Goal: Book appointment/travel/reservation

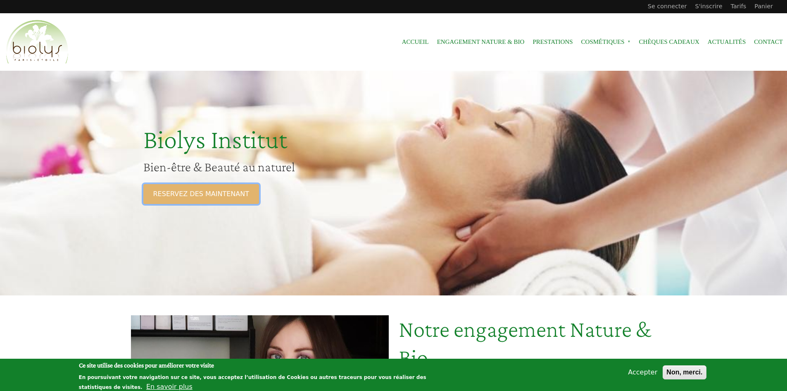
click at [210, 202] on link "RESERVEZ DES MAINTENANT" at bounding box center [201, 194] width 116 height 20
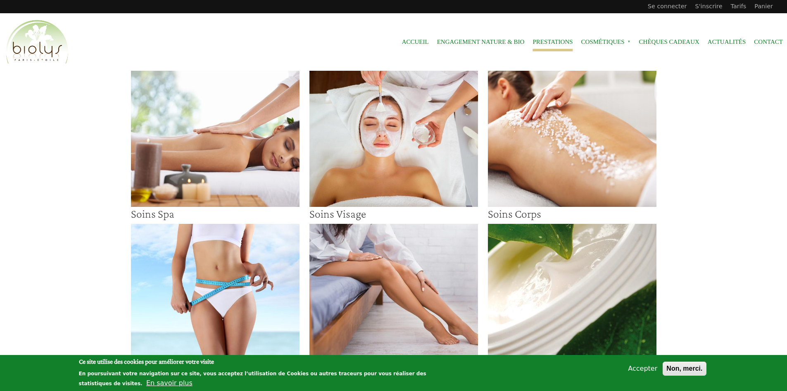
click at [396, 164] on img at bounding box center [394, 139] width 169 height 136
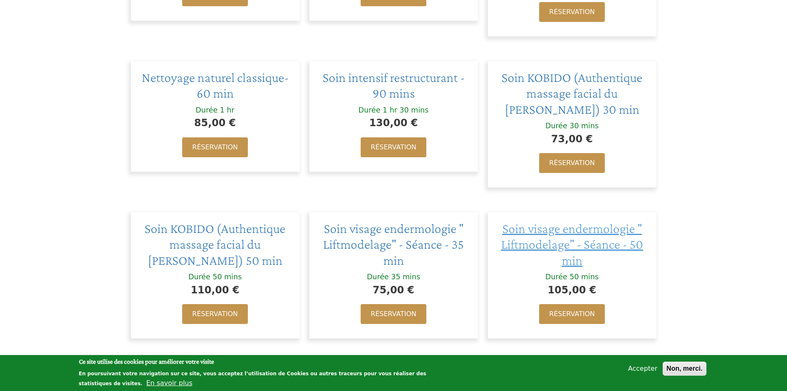
scroll to position [413, 0]
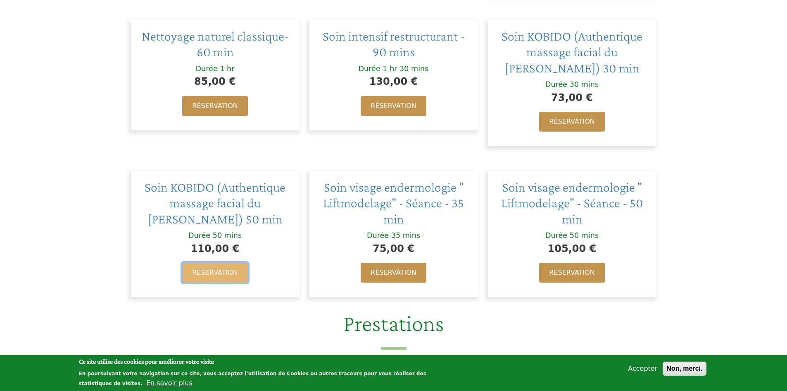
click at [215, 274] on link "Réservation" at bounding box center [214, 272] width 65 height 20
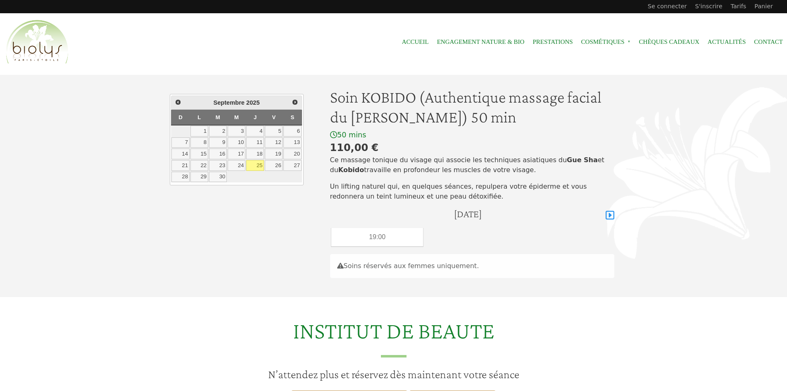
click at [612, 218] on icon at bounding box center [610, 215] width 9 height 10
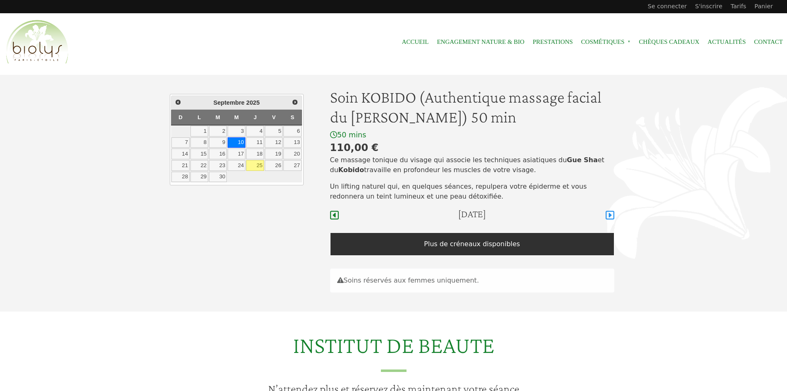
click at [612, 218] on icon at bounding box center [610, 215] width 9 height 10
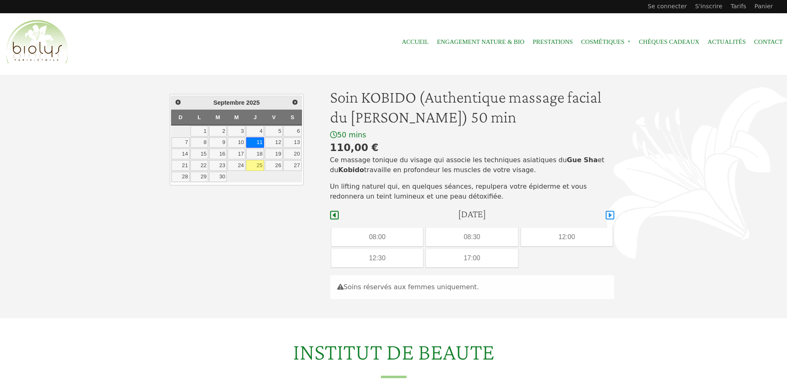
click at [612, 218] on icon at bounding box center [610, 215] width 9 height 10
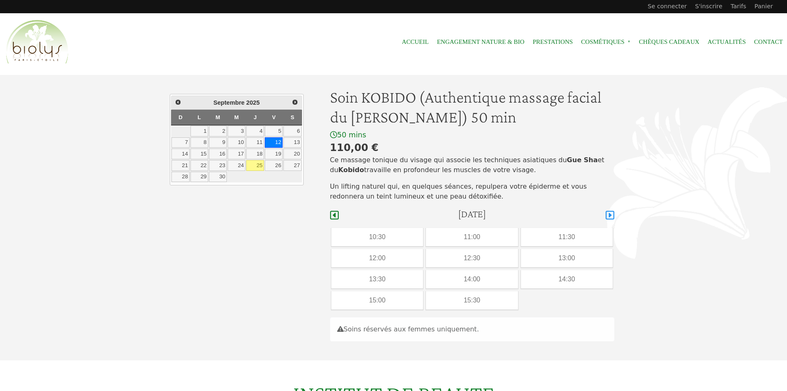
click at [612, 218] on icon at bounding box center [610, 215] width 9 height 10
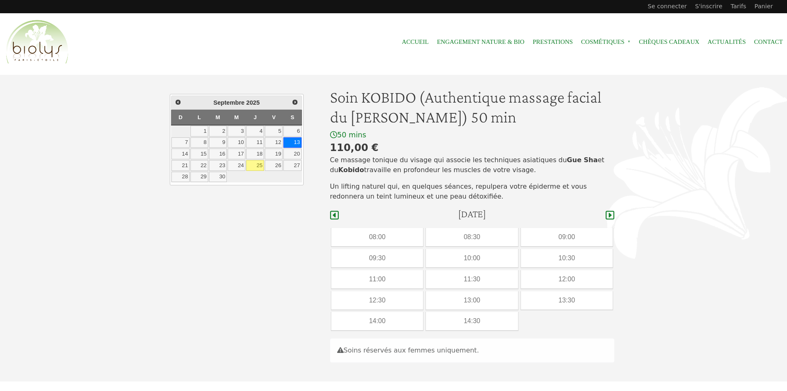
click at [612, 218] on icon at bounding box center [610, 215] width 9 height 10
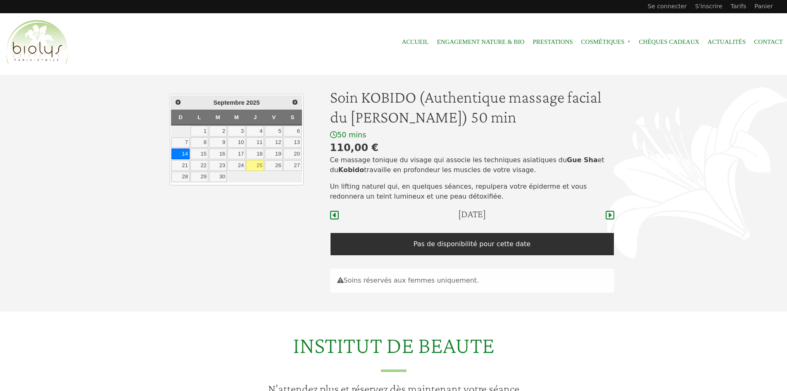
click at [260, 167] on link "25" at bounding box center [255, 165] width 18 height 11
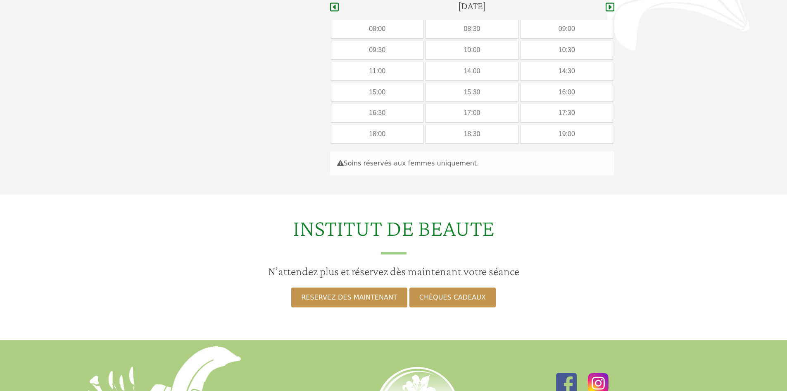
scroll to position [84, 0]
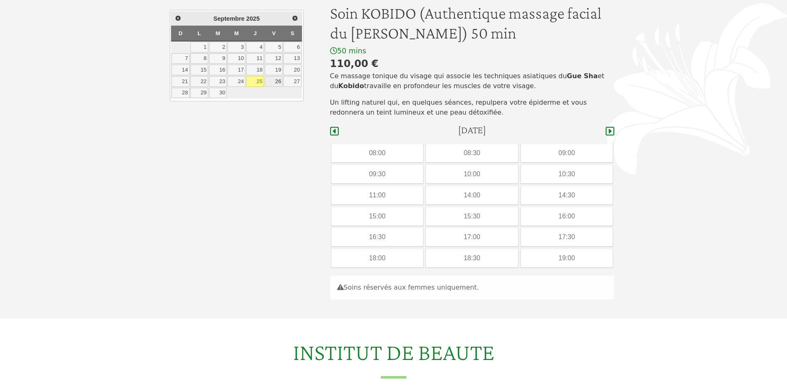
click at [274, 84] on link "26" at bounding box center [274, 81] width 18 height 11
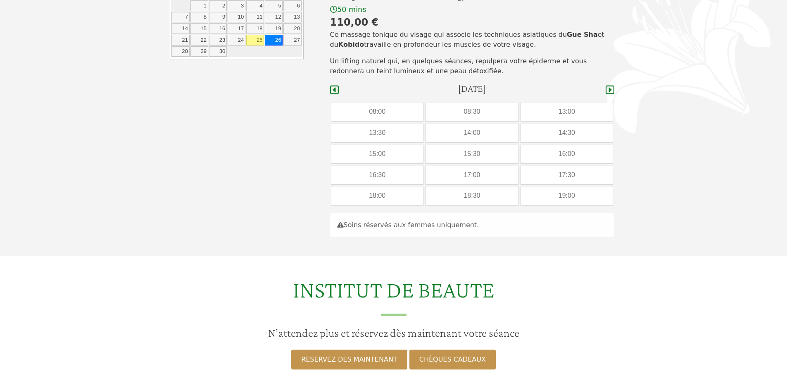
scroll to position [84, 0]
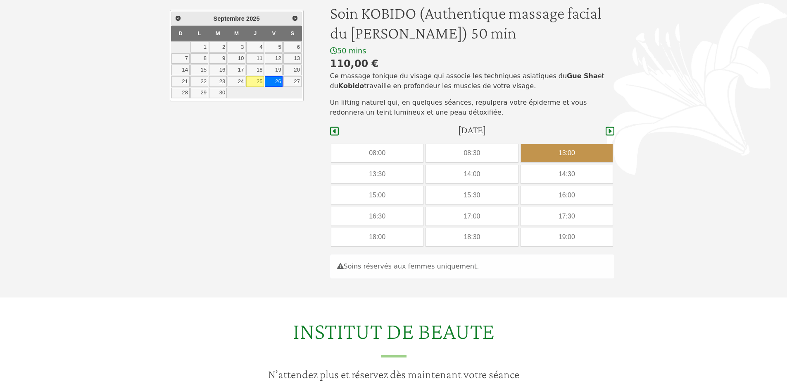
click at [572, 156] on div "13:00" at bounding box center [567, 153] width 92 height 18
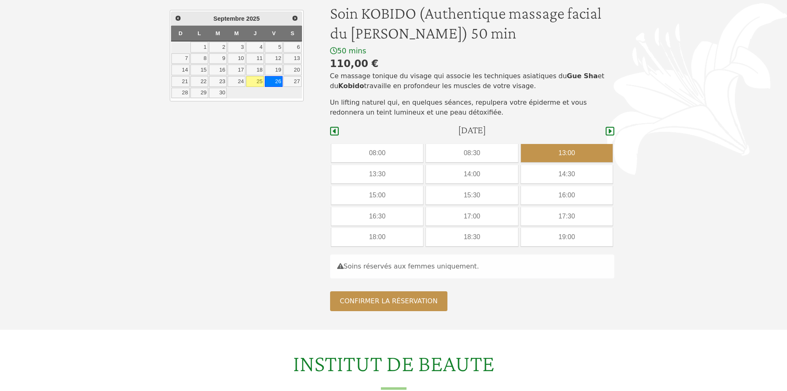
scroll to position [208, 0]
